Goal: Task Accomplishment & Management: Manage account settings

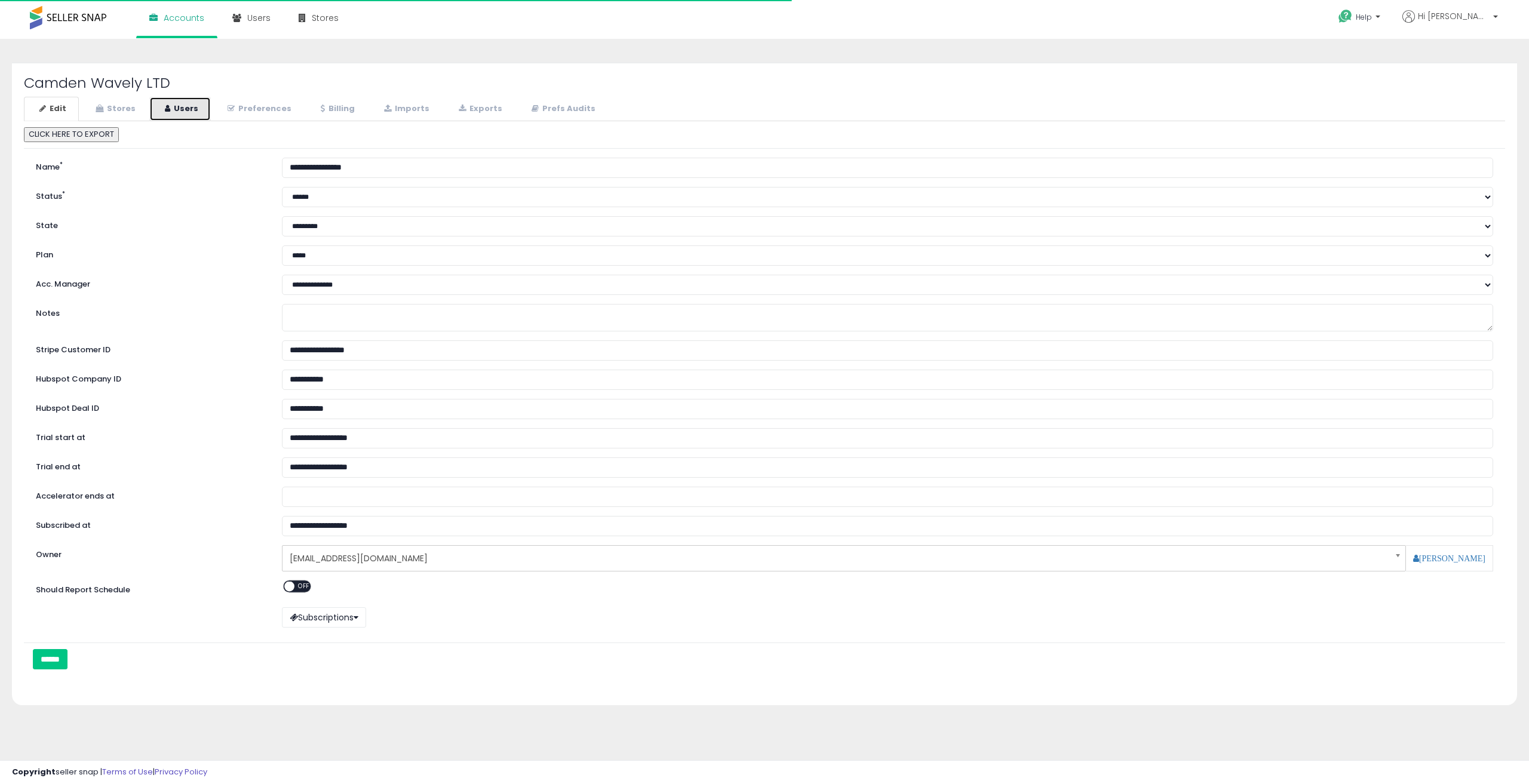
click at [175, 113] on link "Users" at bounding box center [180, 109] width 61 height 25
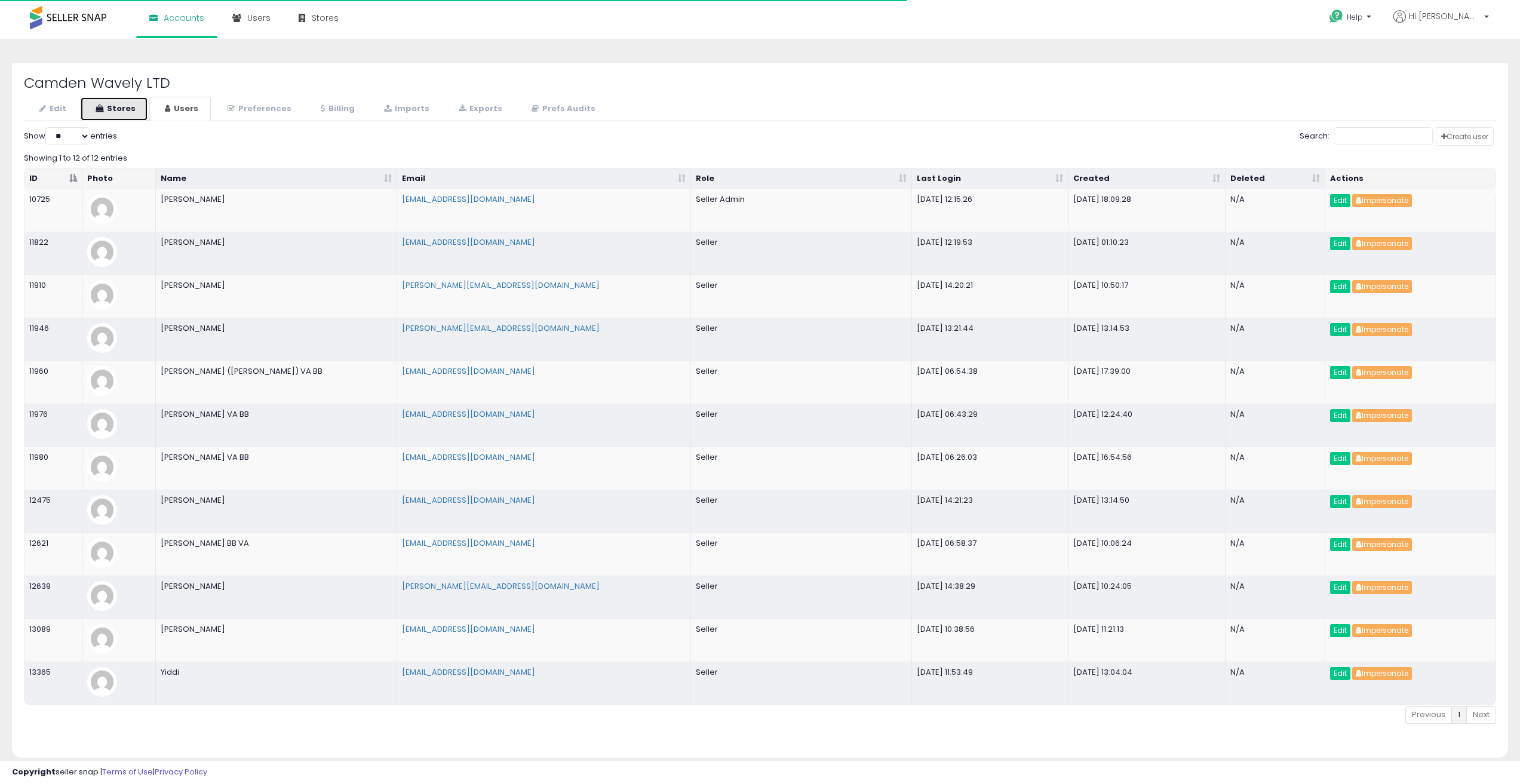
click at [120, 112] on link "Stores" at bounding box center [113, 109] width 68 height 25
select select "**"
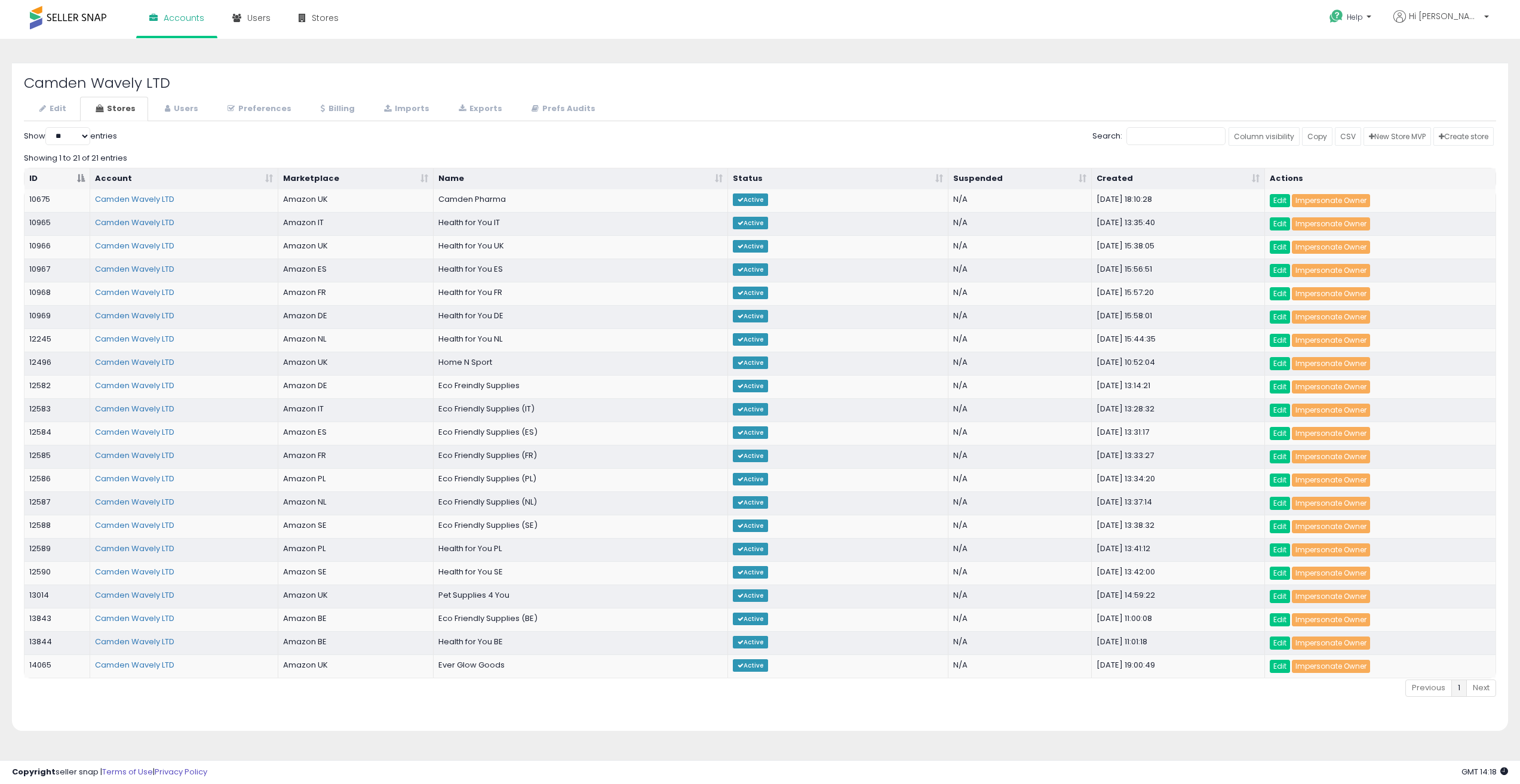
click at [570, 153] on div "Showing 1 to 21 of 21 entries" at bounding box center [760, 156] width 1472 height 16
drag, startPoint x: 71, startPoint y: 221, endPoint x: 526, endPoint y: 221, distance: 455.0
click at [526, 221] on tr "10965 Camden Wavely LTD Amazon IT Health for You IT Active N/A [DATE] 13:35:40 …" at bounding box center [760, 224] width 1471 height 23
click at [71, 216] on td "10965" at bounding box center [57, 224] width 66 height 23
drag, startPoint x: 66, startPoint y: 221, endPoint x: 7, endPoint y: 221, distance: 59.0
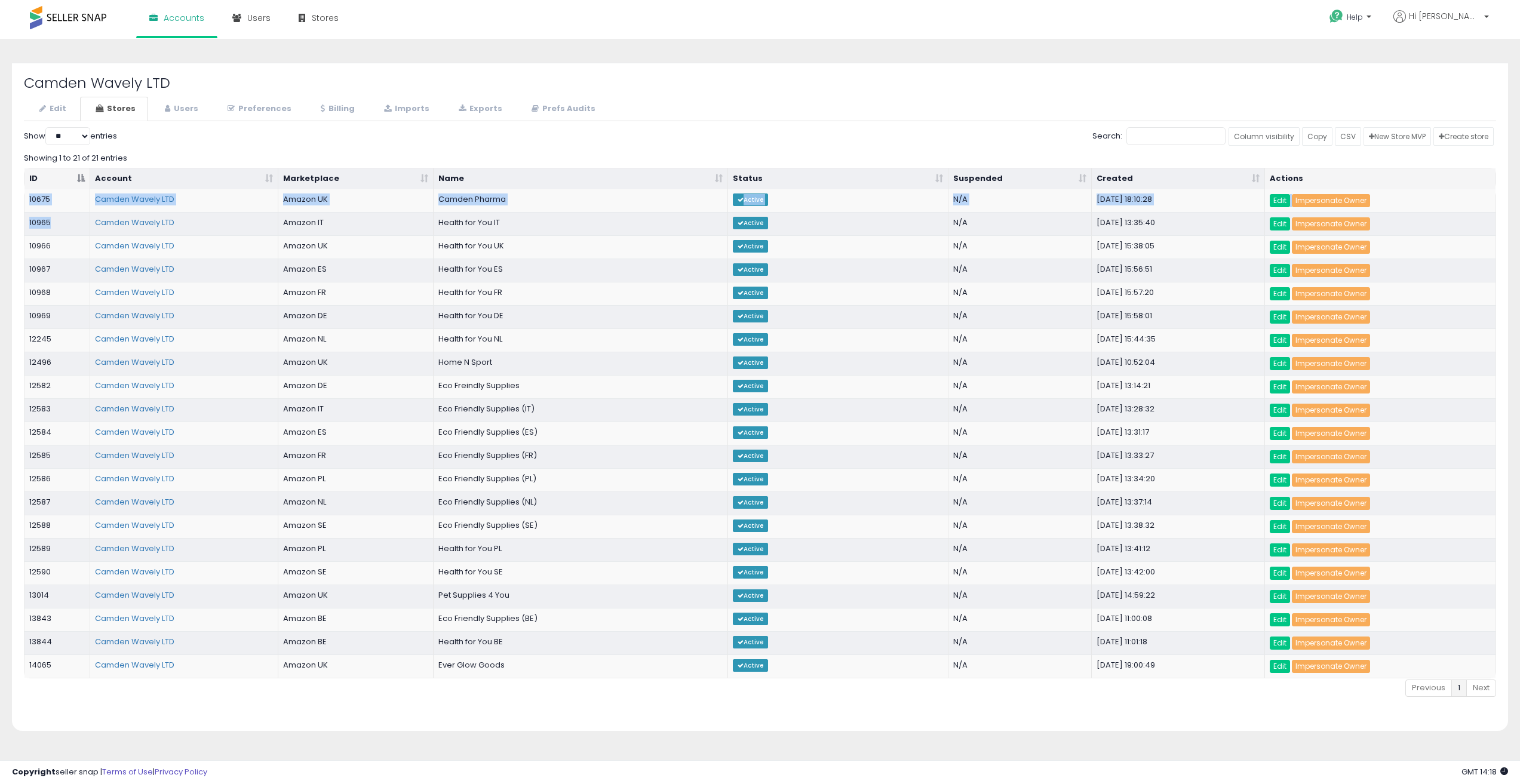
click at [7, 221] on div "Camden Wavely LTD Edit Stores Users Preferences Billing *" at bounding box center [760, 404] width 1514 height 683
click at [44, 226] on td "10965" at bounding box center [57, 224] width 66 height 23
